Goal: Transaction & Acquisition: Purchase product/service

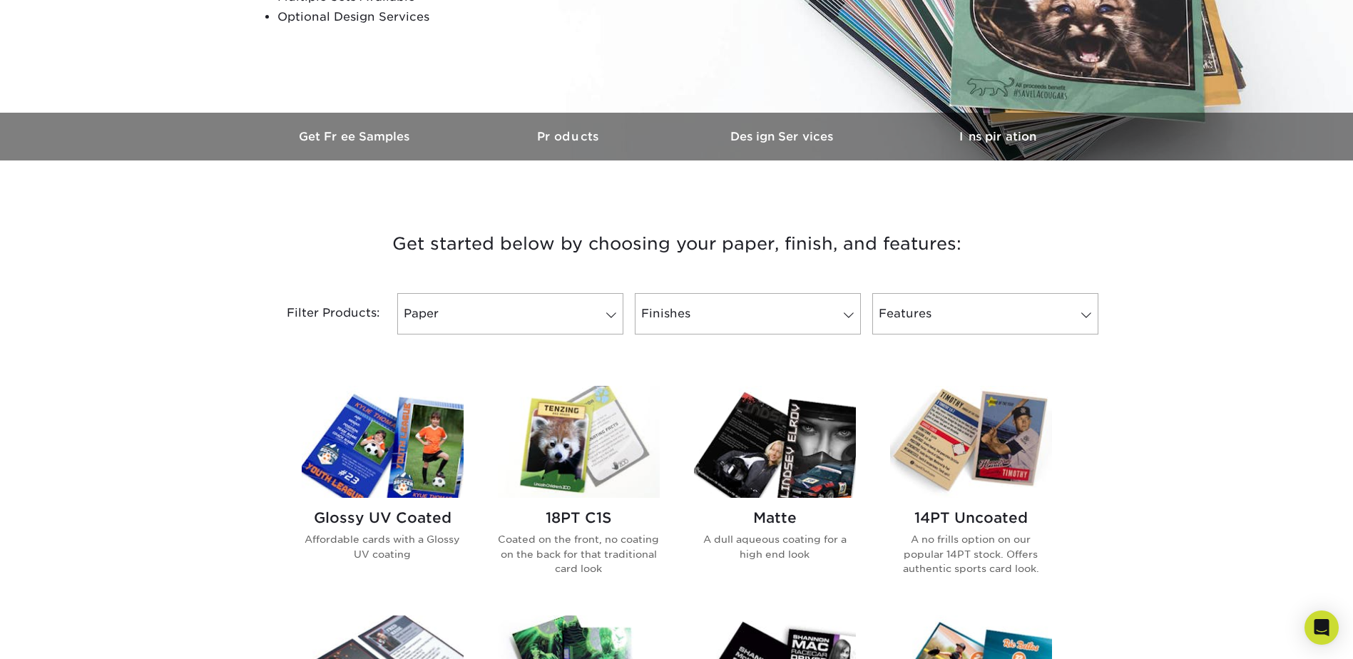
scroll to position [357, 0]
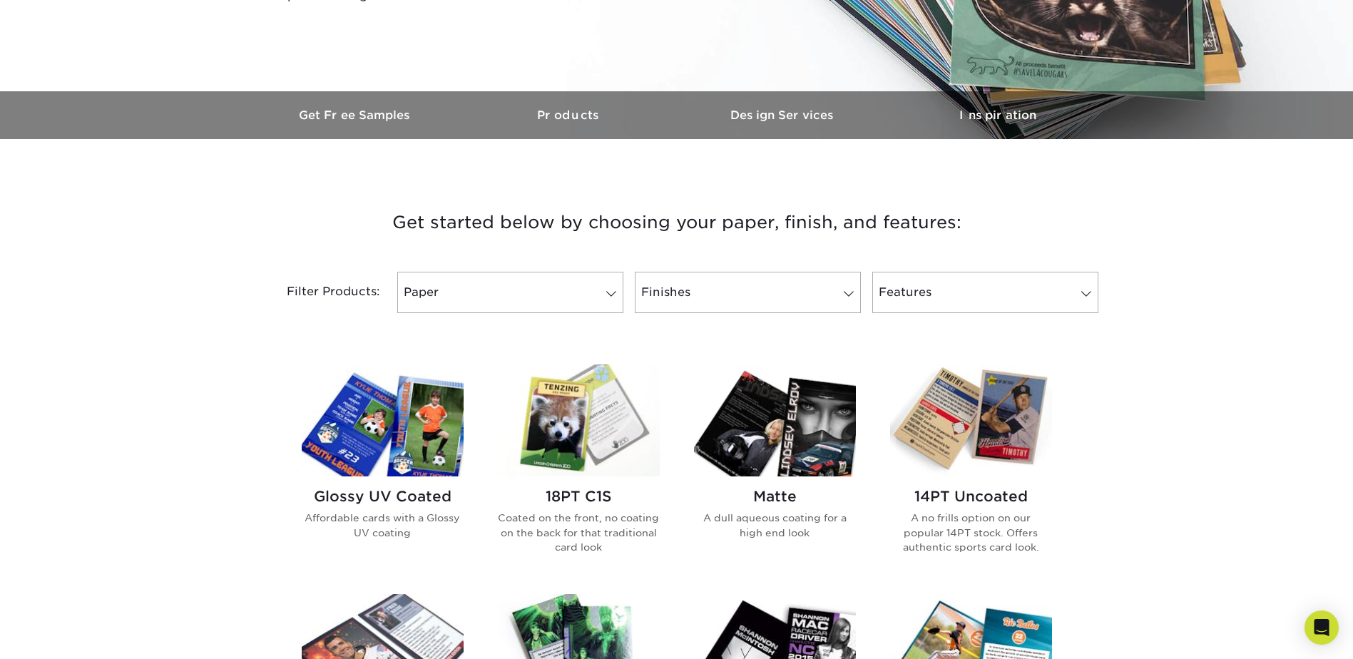
drag, startPoint x: 321, startPoint y: 291, endPoint x: 86, endPoint y: 287, distance: 234.7
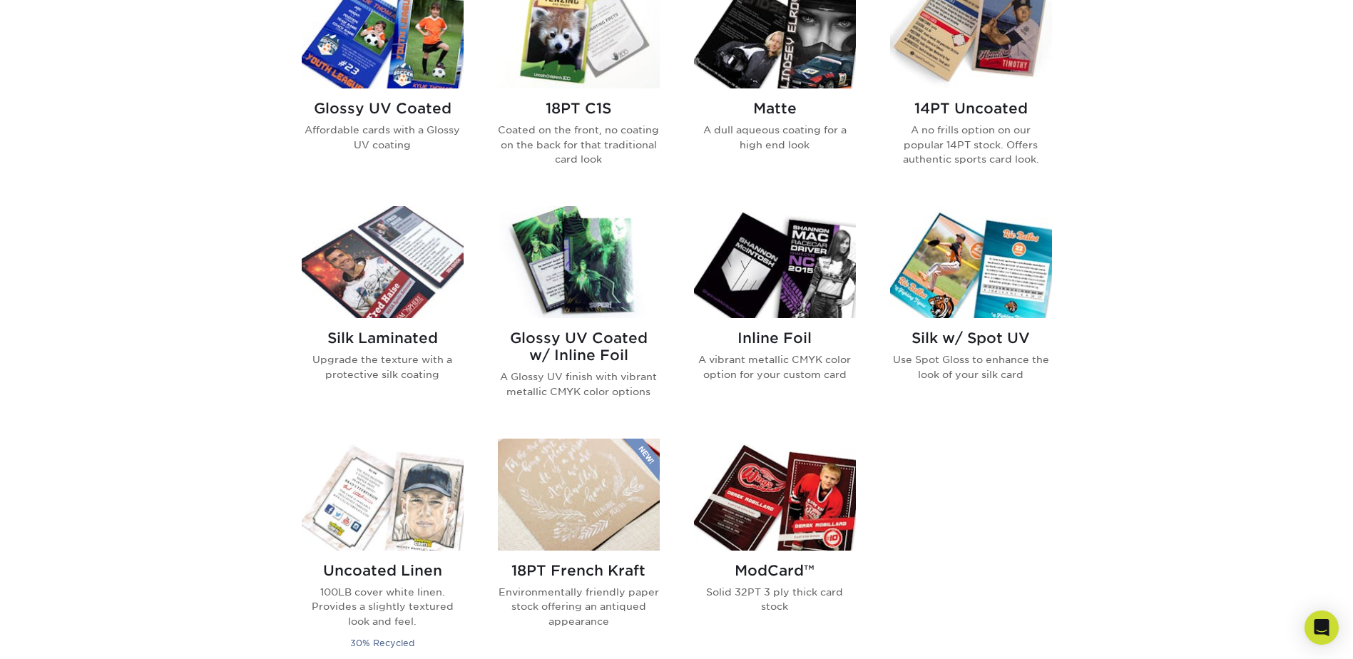
scroll to position [785, 0]
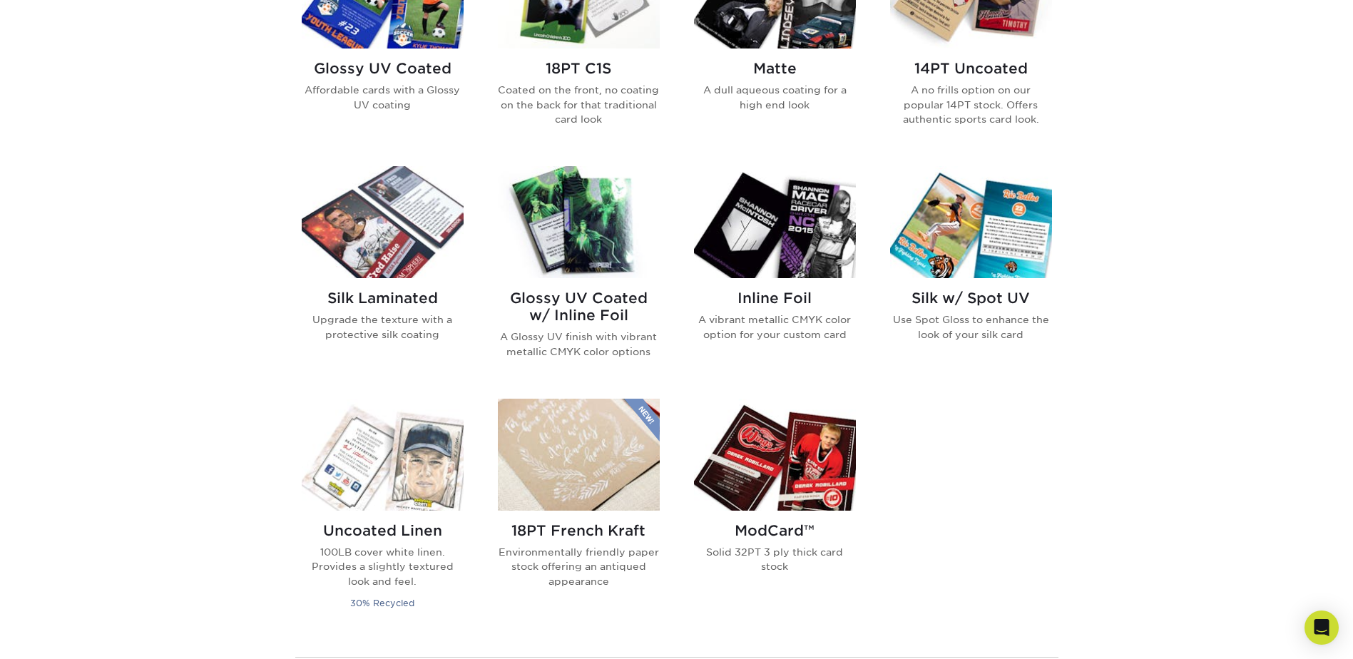
click at [793, 219] on img at bounding box center [775, 222] width 162 height 112
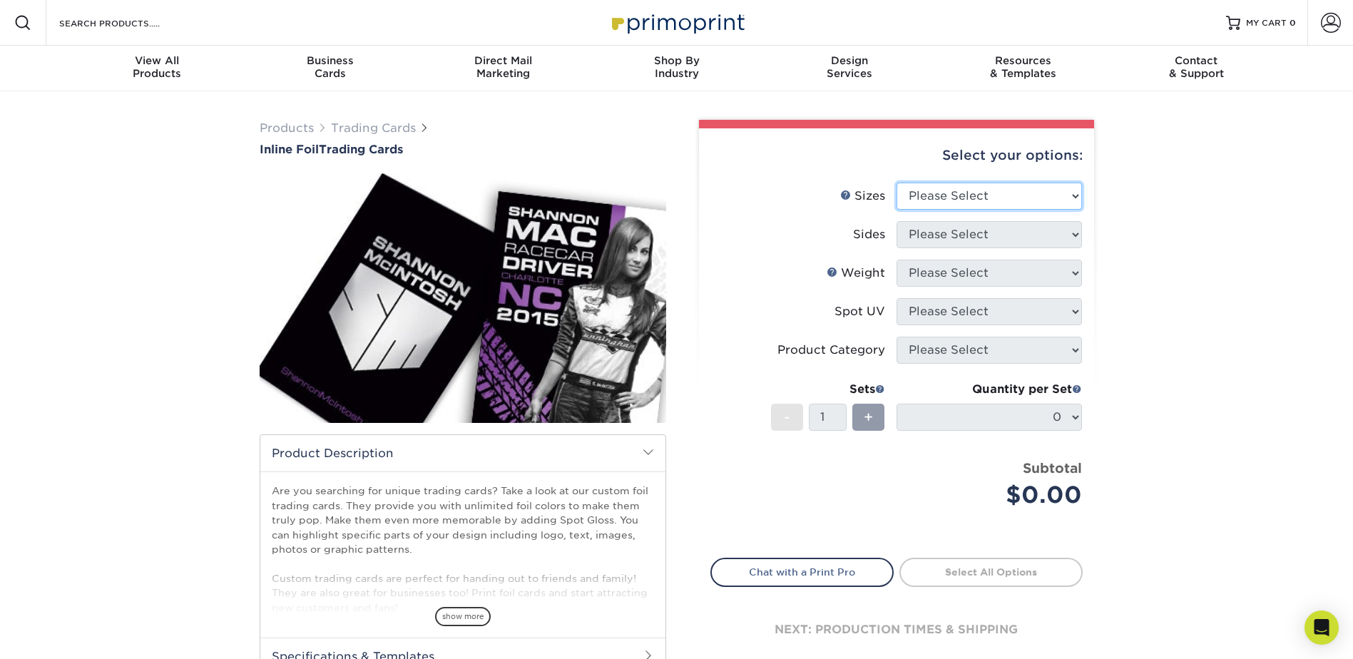
click at [995, 190] on select "Please Select 2.5" x 3.5"" at bounding box center [989, 196] width 185 height 27
select select "2.50x3.50"
click at [897, 183] on select "Please Select 2.5" x 3.5"" at bounding box center [989, 196] width 185 height 27
click at [975, 235] on select "Please Select Print Both Sides - Foil Back Only Print Both Sides - Foil Both Si…" at bounding box center [989, 234] width 185 height 27
drag, startPoint x: 1191, startPoint y: 250, endPoint x: 1206, endPoint y: 250, distance: 14.3
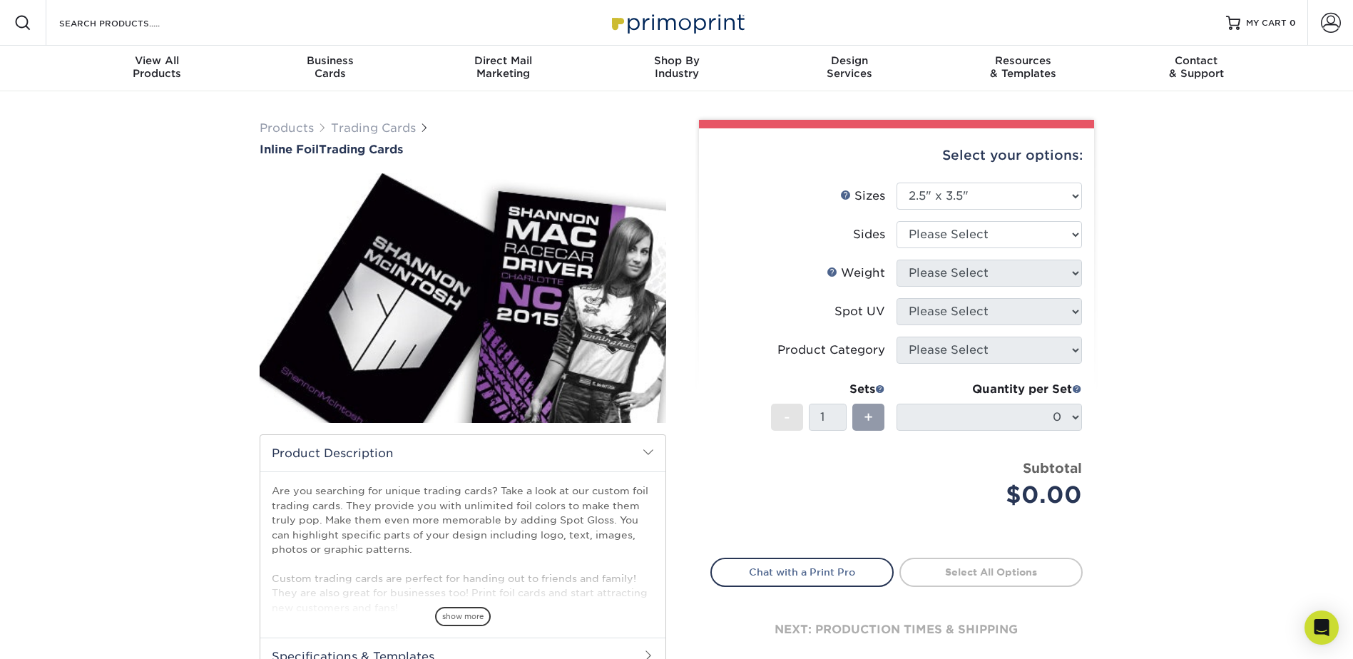
click at [1201, 252] on div "Products Trading Cards Inline Foil Trading Cards show more Templates /" at bounding box center [676, 449] width 1353 height 716
click at [1012, 234] on select "Please Select Print Both Sides - Foil Back Only Print Both Sides - Foil Both Si…" at bounding box center [989, 234] width 185 height 27
select select "2ba18f74-0f96-487e-8b6e-985b404b3305"
click at [897, 221] on select "Please Select Print Both Sides - Foil Back Only Print Both Sides - Foil Both Si…" at bounding box center [989, 234] width 185 height 27
click at [992, 265] on select "Please Select 16PT" at bounding box center [989, 273] width 185 height 27
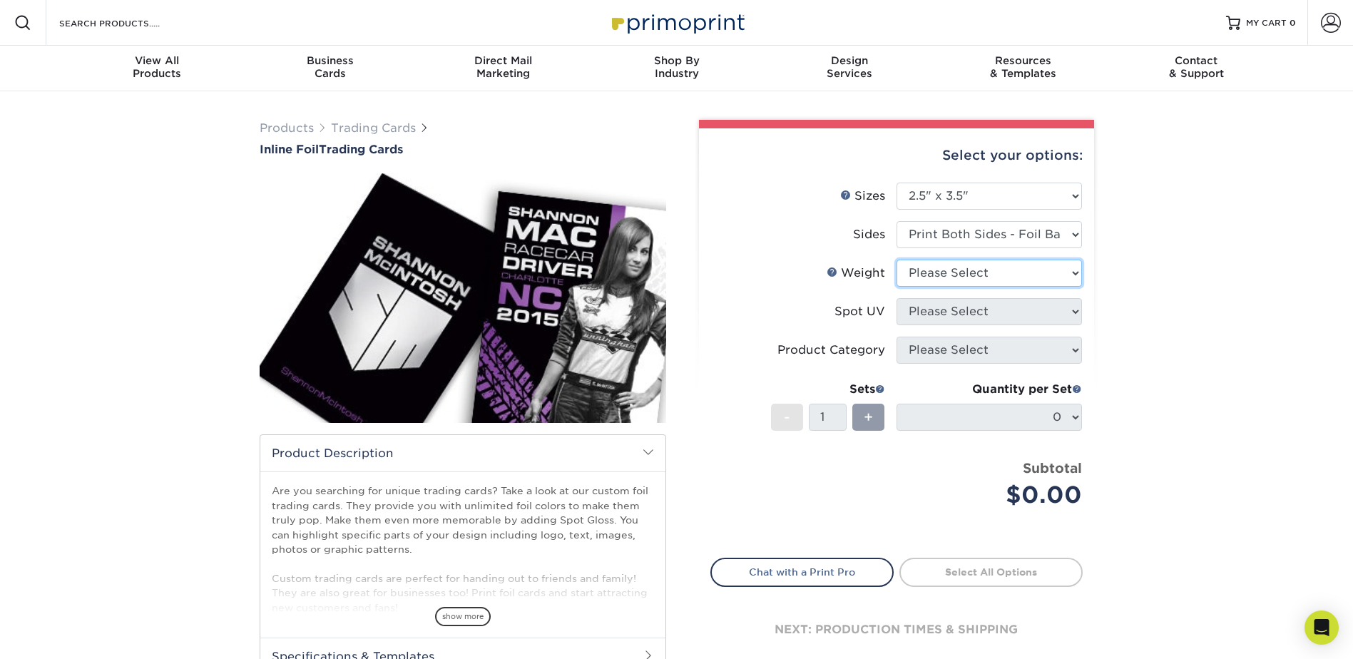
select select "16PT"
click at [897, 260] on select "Please Select 16PT" at bounding box center [989, 273] width 185 height 27
click at [986, 315] on select "Please Select No Spot UV Front and Back (Both Sides) Front Only Back Only" at bounding box center [989, 311] width 185 height 27
select select "3"
click at [897, 298] on select "Please Select No Spot UV Front and Back (Both Sides) Front Only Back Only" at bounding box center [989, 311] width 185 height 27
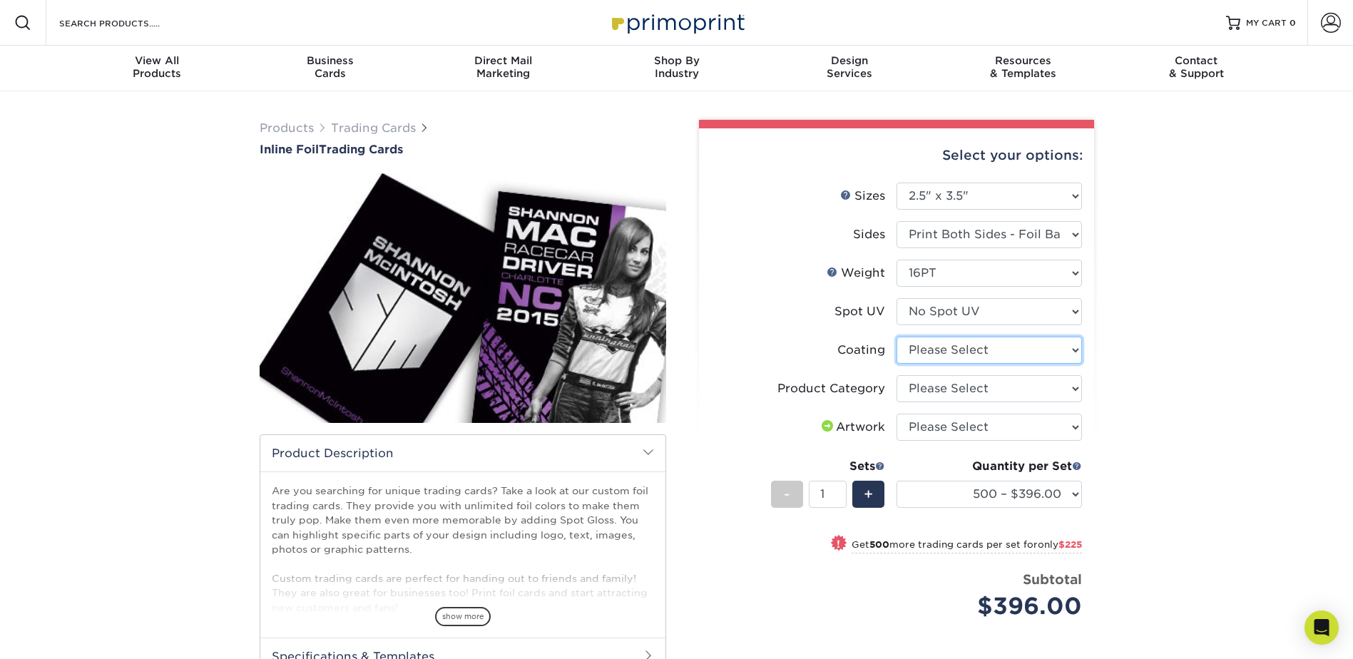
click at [997, 342] on select at bounding box center [989, 350] width 185 height 27
select select "3e7618de-abca-4bda-9f97-8b9129e913d8"
click at [897, 337] on select at bounding box center [989, 350] width 185 height 27
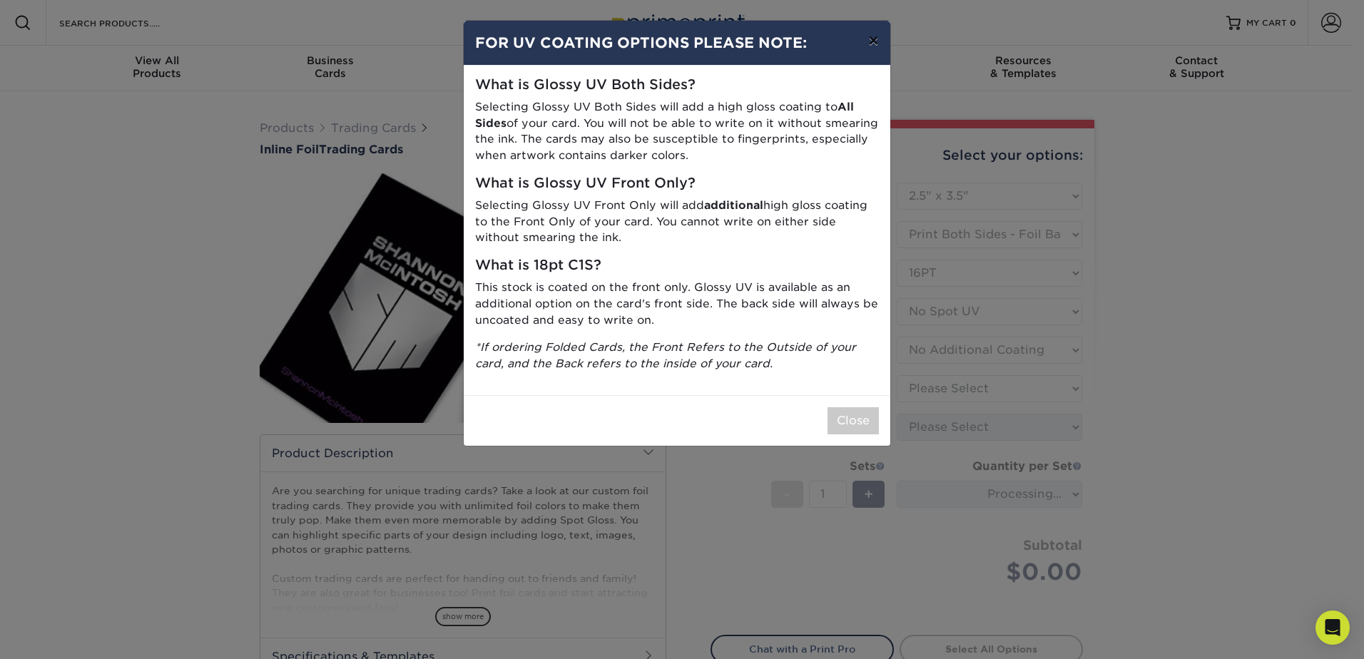
click at [872, 41] on button "×" at bounding box center [873, 41] width 33 height 40
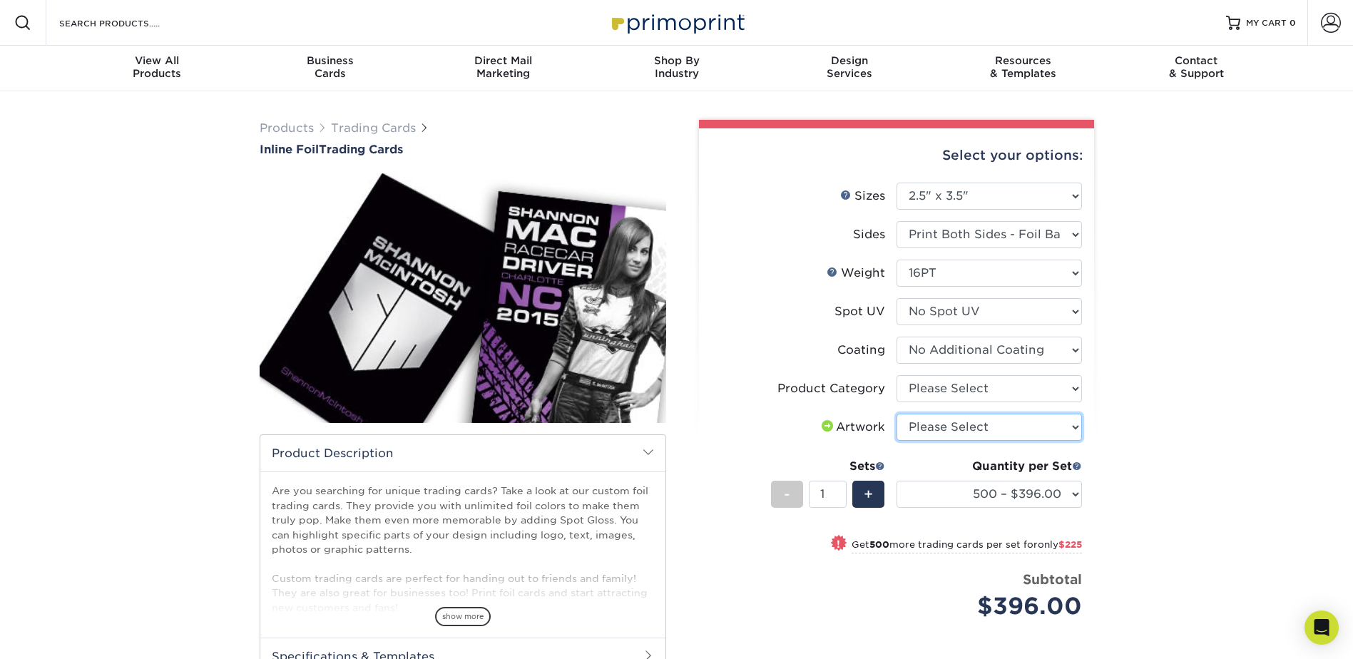
click at [1052, 419] on select "Please Select I will upload files I need a design - $100" at bounding box center [989, 427] width 185 height 27
select select "design"
click at [897, 414] on select "Please Select I will upload files I need a design - $100" at bounding box center [989, 427] width 185 height 27
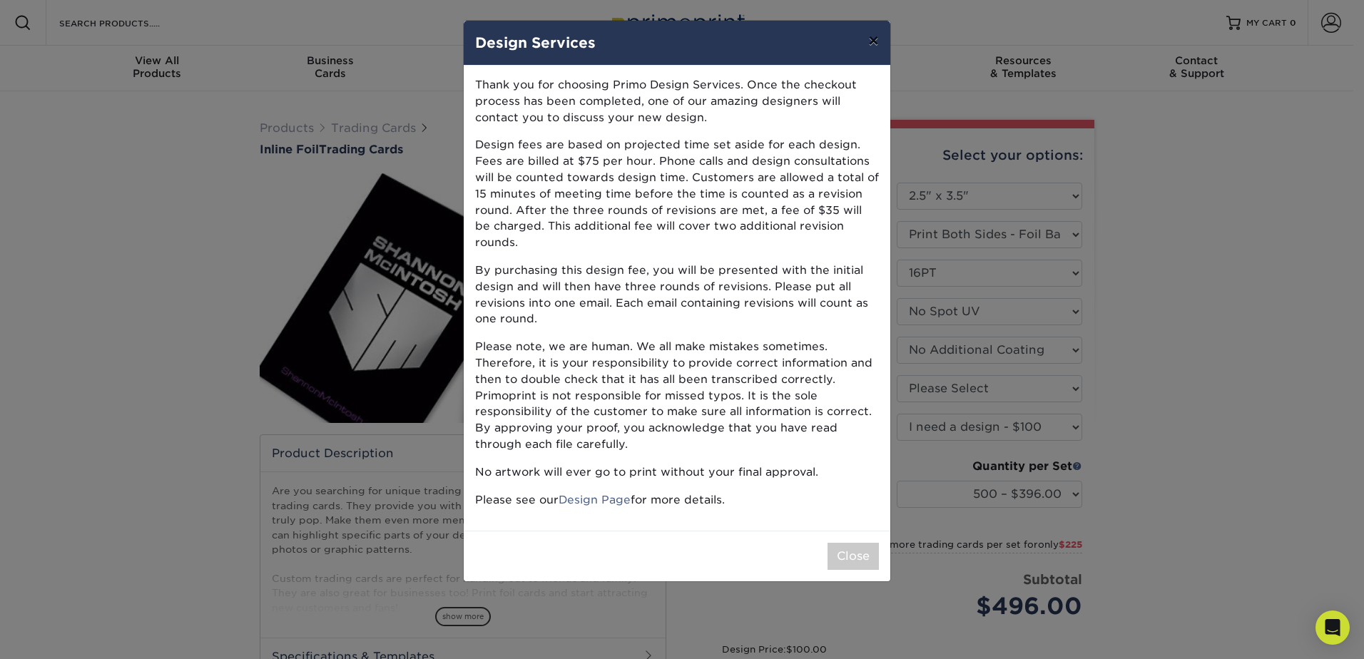
click at [871, 34] on button "×" at bounding box center [873, 41] width 33 height 40
